Goal: Task Accomplishment & Management: Use online tool/utility

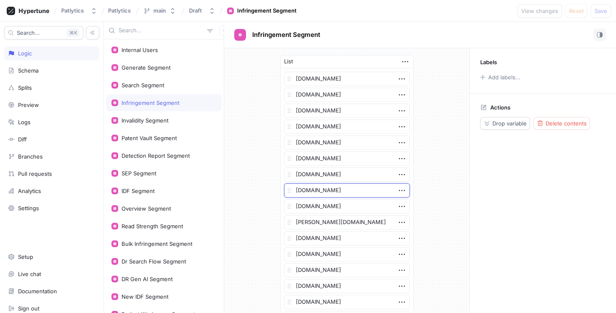
click at [347, 192] on textarea "[DOMAIN_NAME]" at bounding box center [347, 190] width 126 height 14
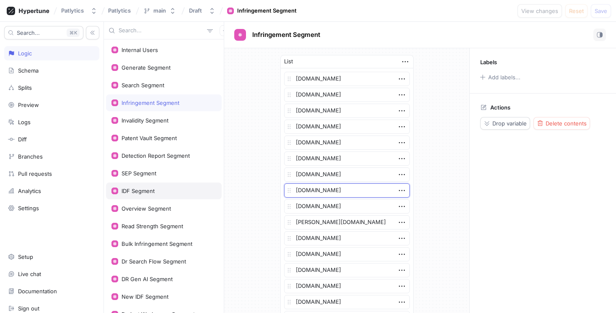
click at [147, 190] on div "IDF Segment" at bounding box center [138, 190] width 33 height 7
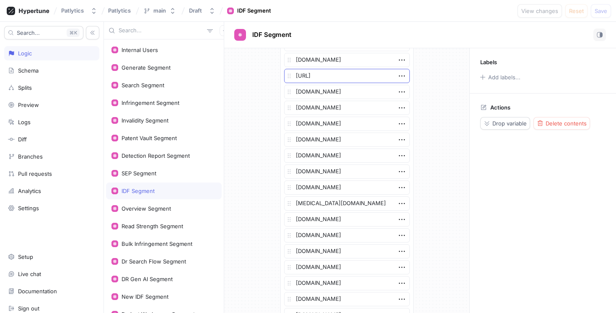
scroll to position [499, 0]
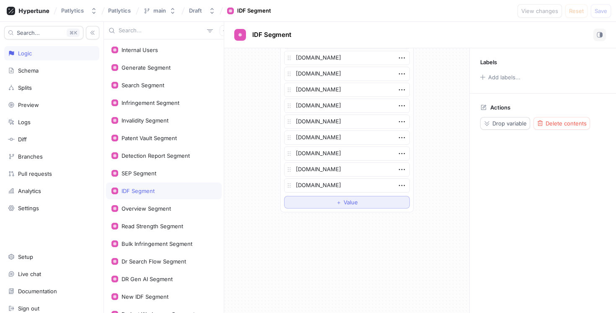
click at [321, 202] on button "＋ Value" at bounding box center [347, 202] width 126 height 13
type textarea "x"
type textarea "[DOMAIN_NAME]"
click at [146, 70] on div "Generate Segment" at bounding box center [146, 67] width 49 height 7
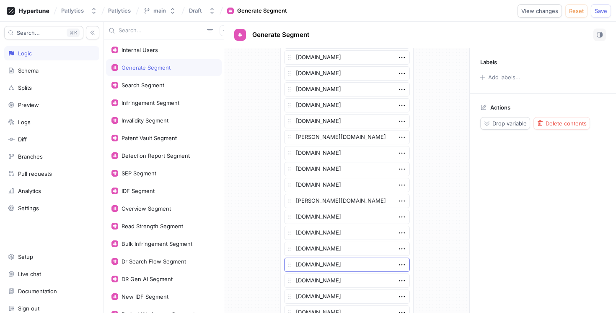
scroll to position [1263, 0]
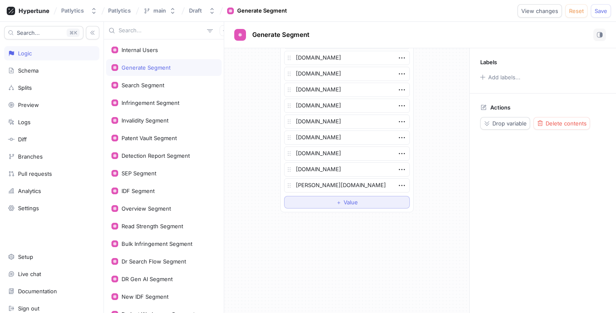
click at [331, 203] on button "＋ Value" at bounding box center [347, 202] width 126 height 13
type textarea "x"
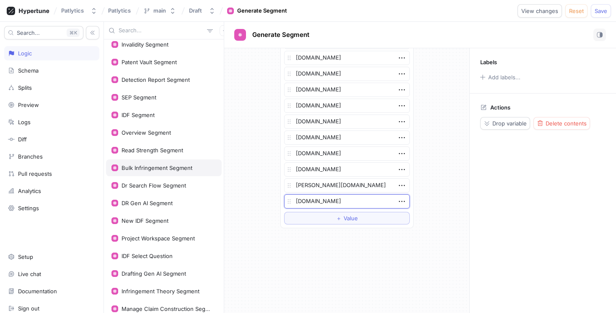
scroll to position [72, 0]
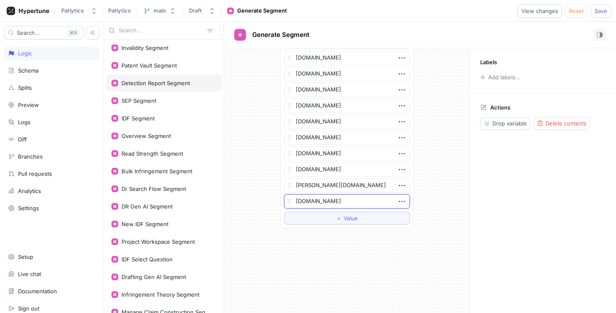
type textarea "[DOMAIN_NAME]"
click at [161, 81] on div "Detection Report Segment" at bounding box center [156, 83] width 68 height 7
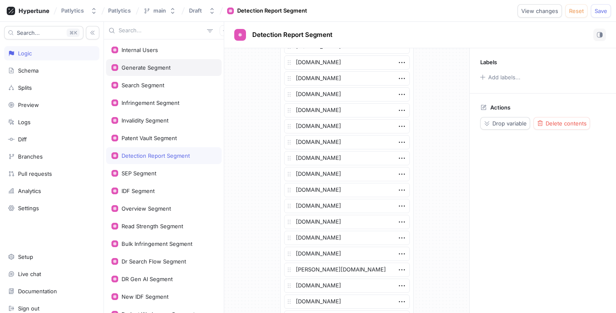
click at [152, 70] on div "Generate Segment" at bounding box center [146, 67] width 49 height 7
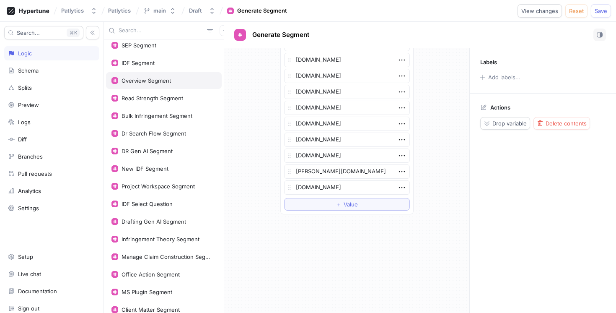
scroll to position [129, 0]
click at [176, 240] on div "Infringement Theory Segment" at bounding box center [161, 238] width 78 height 7
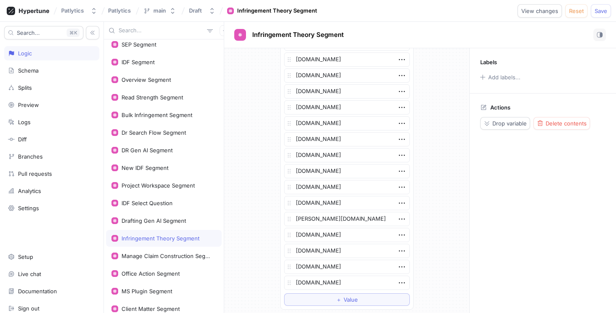
scroll to position [467, 0]
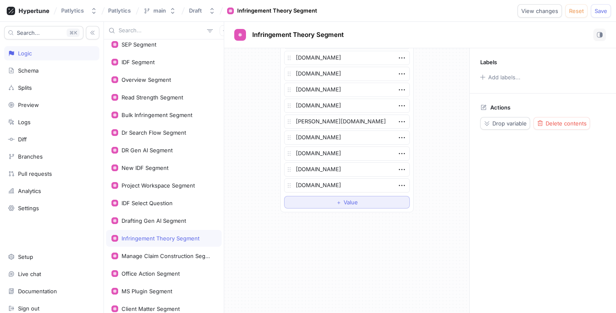
click at [363, 202] on button "＋ Value" at bounding box center [347, 202] width 126 height 13
type textarea "x"
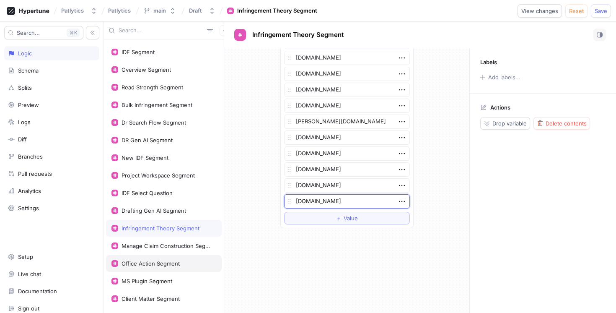
scroll to position [123, 0]
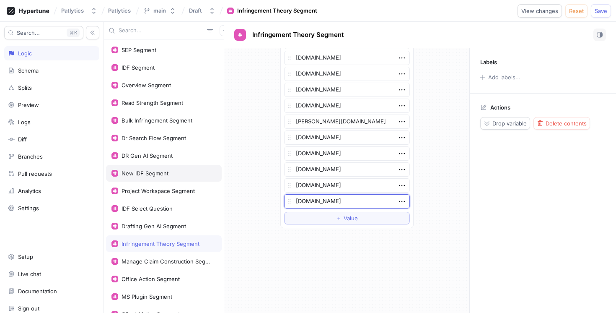
type textarea "[DOMAIN_NAME]"
click at [159, 180] on div "New IDF Segment" at bounding box center [164, 173] width 116 height 17
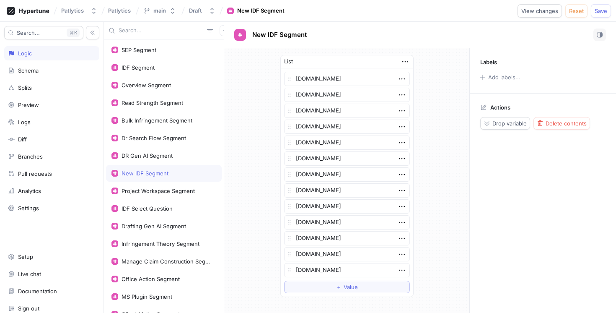
type textarea "x"
click at [331, 283] on button "＋ Value" at bounding box center [347, 286] width 126 height 13
type textarea "x"
type textarea "[DOMAIN_NAME]"
type textarea "x"
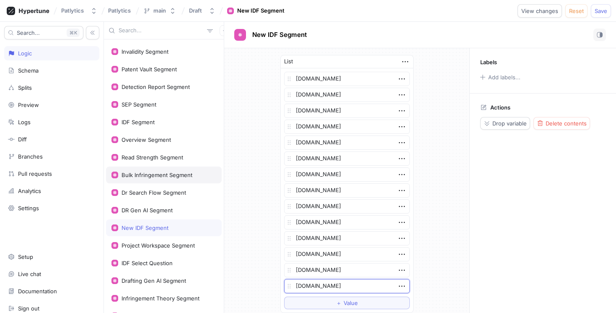
scroll to position [68, 0]
type textarea "[DOMAIN_NAME]"
click at [163, 140] on div "Overview Segment" at bounding box center [146, 140] width 49 height 7
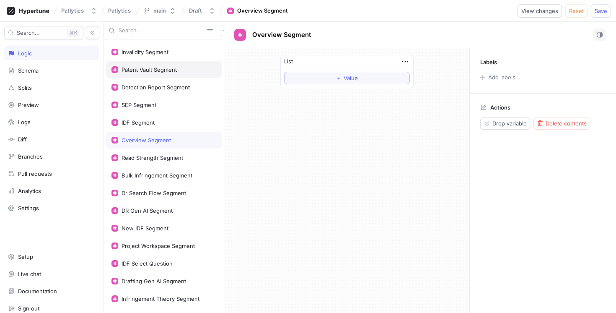
click at [159, 71] on div "Patent Vault Segment" at bounding box center [149, 69] width 55 height 7
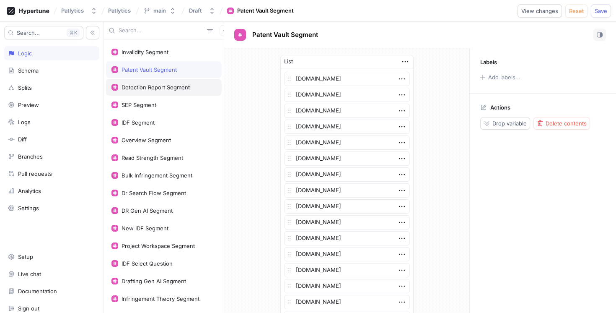
click at [159, 90] on div "Detection Report Segment" at bounding box center [156, 87] width 68 height 7
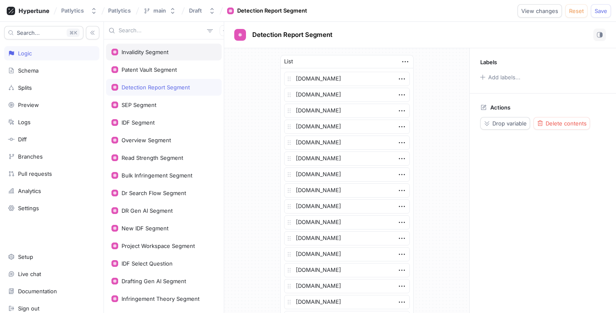
click at [154, 56] on div "Invalidity Segment" at bounding box center [164, 52] width 116 height 17
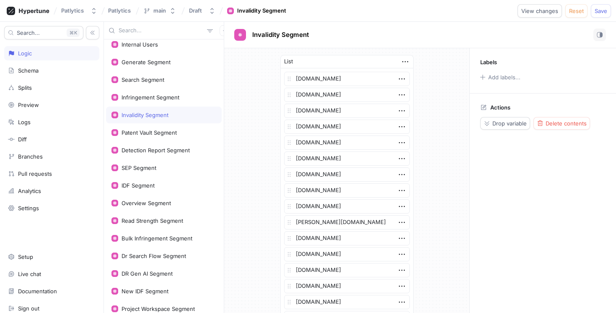
scroll to position [3, 0]
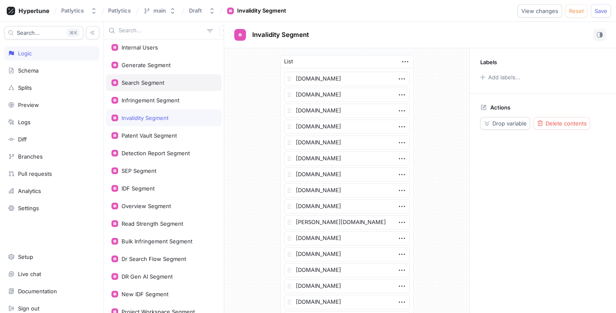
click at [161, 75] on div "Search Segment" at bounding box center [164, 82] width 116 height 17
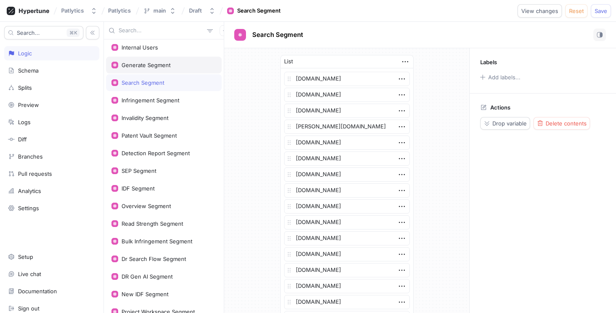
click at [160, 69] on div "Generate Segment" at bounding box center [164, 65] width 116 height 17
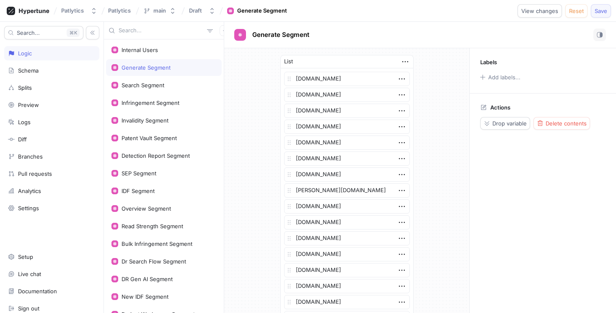
click at [602, 12] on span "Save" at bounding box center [601, 10] width 13 height 5
type textarea "x"
click at [155, 70] on div "Generate Segment" at bounding box center [146, 67] width 49 height 7
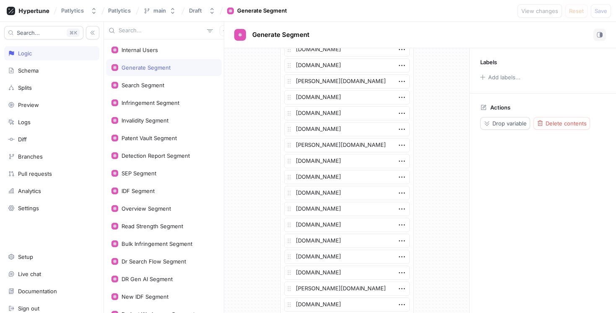
scroll to position [1279, 0]
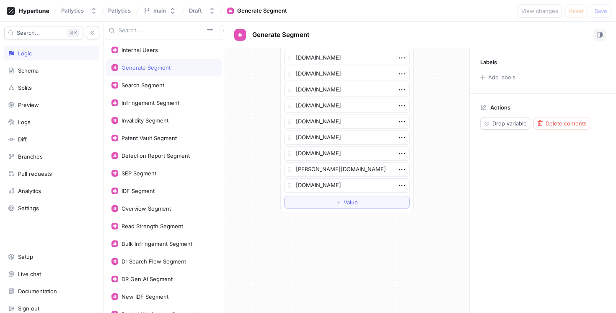
type textarea "x"
